Goal: Task Accomplishment & Management: Use online tool/utility

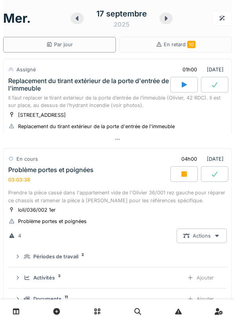
click at [183, 176] on icon at bounding box center [184, 173] width 5 height 5
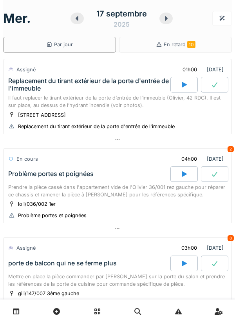
click at [116, 144] on div at bounding box center [117, 139] width 229 height 11
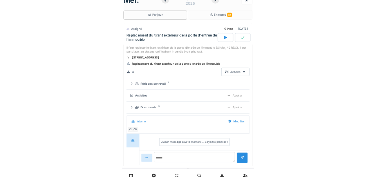
scroll to position [27, 0]
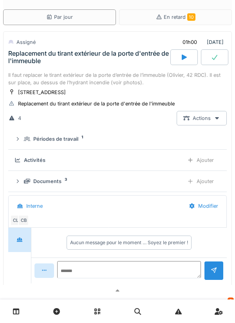
click at [205, 180] on div "Ajouter" at bounding box center [201, 181] width 40 height 15
click at [65, 180] on sup "4" at bounding box center [66, 180] width 3 height 0
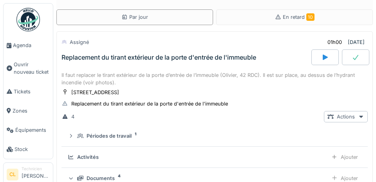
click at [22, 46] on span "Agenda" at bounding box center [31, 45] width 37 height 7
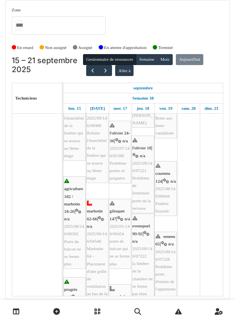
scroll to position [114, 0]
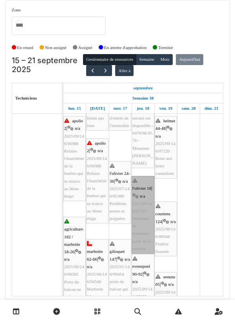
click at [141, 218] on link "l'olivier 18 | n/a 2025/09/146/07221 Problème de fermeture porte de la terrasse" at bounding box center [143, 215] width 23 height 78
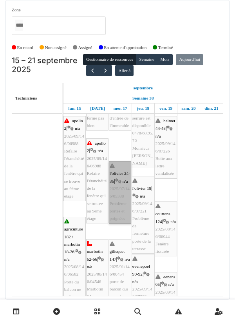
click at [120, 208] on link "l'olivier 24-36 | n/a 2025/07/146/05388 Problème portes et poignées" at bounding box center [120, 192] width 22 height 63
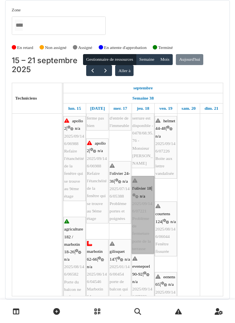
click at [143, 211] on link "l'olivier 18 | n/a 2025/09/146/07221 Problème de fermeture porte de la terrasse" at bounding box center [143, 215] width 23 height 78
click at [141, 220] on link "l'olivier 18 | n/a 2025/09/146/07221 Problème de fermeture porte de la terrasse" at bounding box center [143, 215] width 23 height 78
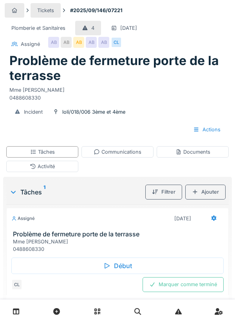
scroll to position [9, 0]
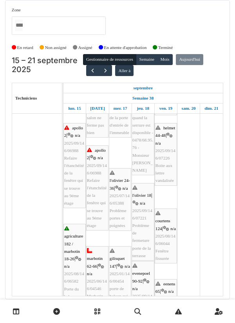
scroll to position [61, 0]
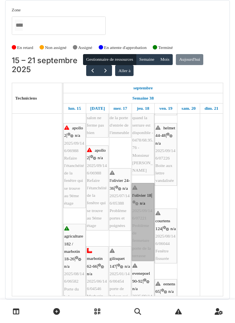
click at [141, 222] on link "l'olivier 18 | n/a 2025/09/146/07221 Problème de fermeture porte de la terrasse" at bounding box center [143, 222] width 23 height 78
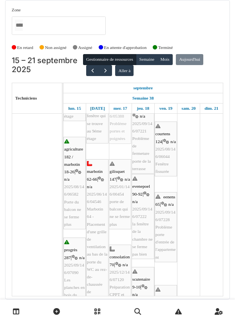
scroll to position [148, 0]
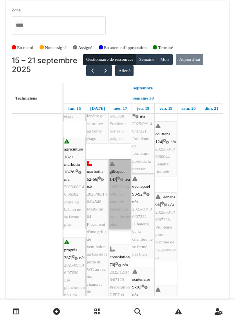
click at [119, 217] on link "gilisquet 147 | n/a 2025/01/146/00454 porte de balcon qui ne se ferme plus" at bounding box center [120, 194] width 22 height 70
click at [120, 205] on link "gilisquet 147 | n/a 2025/01/146/00454 porte de balcon qui ne se ferme plus" at bounding box center [120, 194] width 22 height 70
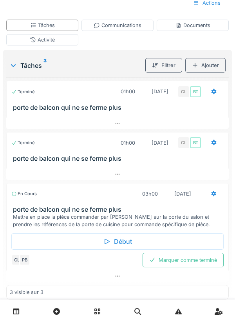
scroll to position [142, 0]
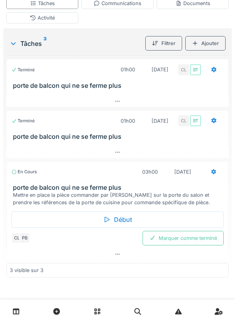
click at [120, 221] on div "Début" at bounding box center [117, 219] width 212 height 16
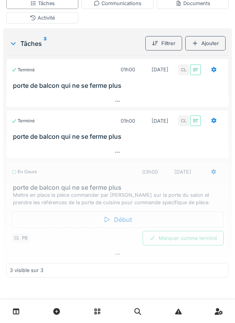
click at [113, 227] on div "Début" at bounding box center [117, 219] width 212 height 16
click at [115, 215] on div "Début" at bounding box center [117, 219] width 212 height 16
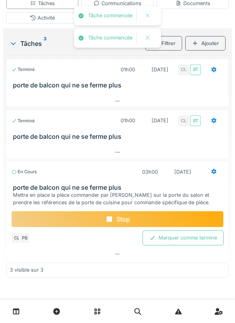
scroll to position [126, 0]
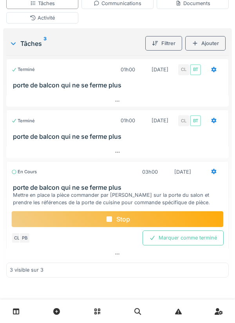
click at [114, 223] on div "Stop" at bounding box center [117, 219] width 212 height 16
click at [110, 212] on div "Stop" at bounding box center [117, 219] width 212 height 16
click at [124, 222] on div "Stop" at bounding box center [117, 219] width 212 height 16
